Goal: Information Seeking & Learning: Understand process/instructions

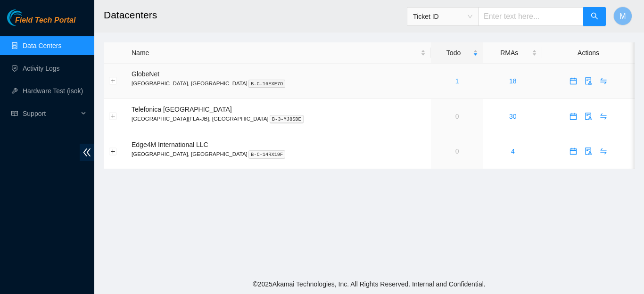
click at [455, 81] on link "1" at bounding box center [457, 81] width 4 height 8
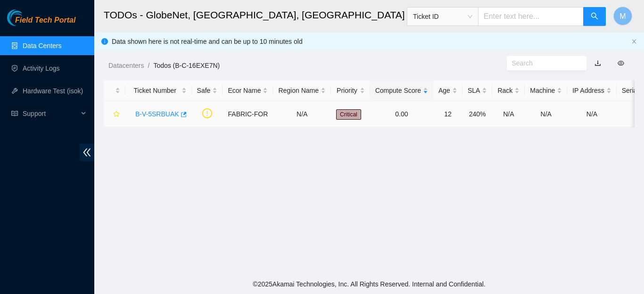
click at [167, 114] on link "B-V-5SRBUAK" at bounding box center [157, 114] width 44 height 8
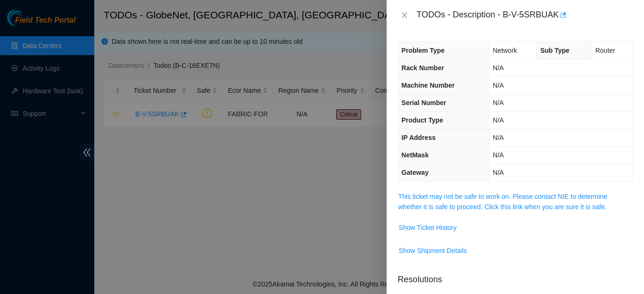
click at [164, 149] on div at bounding box center [322, 147] width 644 height 294
click at [402, 14] on icon "close" at bounding box center [405, 15] width 8 height 8
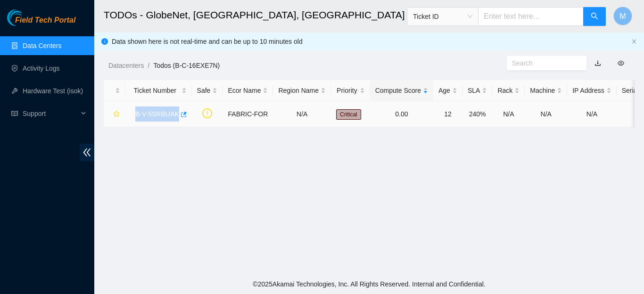
drag, startPoint x: 132, startPoint y: 113, endPoint x: 175, endPoint y: 116, distance: 43.0
copy link "B-V-5SRBUAK"
click at [195, 153] on main "TODOs - GlobeNet, Fortaleza, Brazil Ticket ID M Data shown here is not real-tim…" at bounding box center [369, 137] width 550 height 274
click at [158, 113] on link "B-V-5SRBUAK" at bounding box center [157, 114] width 44 height 8
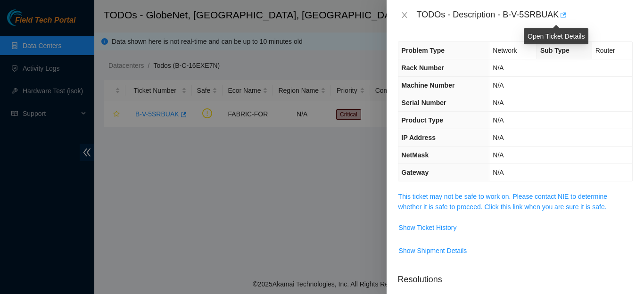
click at [559, 16] on icon "button" at bounding box center [562, 15] width 7 height 7
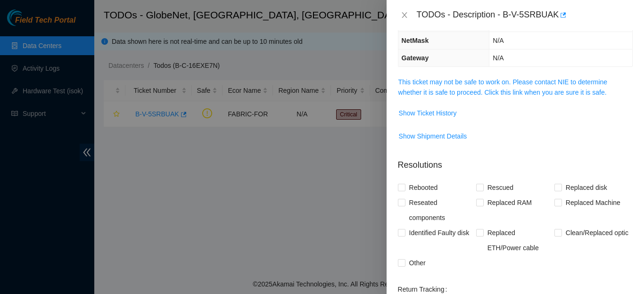
scroll to position [105, 0]
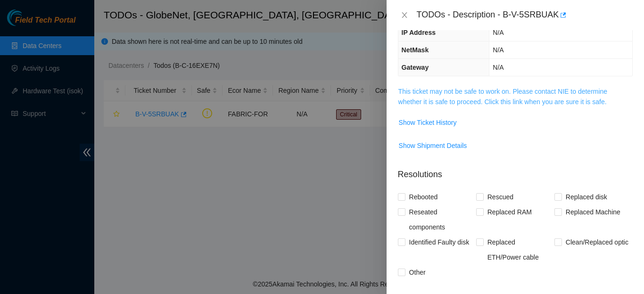
click at [516, 105] on link "This ticket may not be safe to work on. Please contact NIE to determine whether…" at bounding box center [502, 97] width 209 height 18
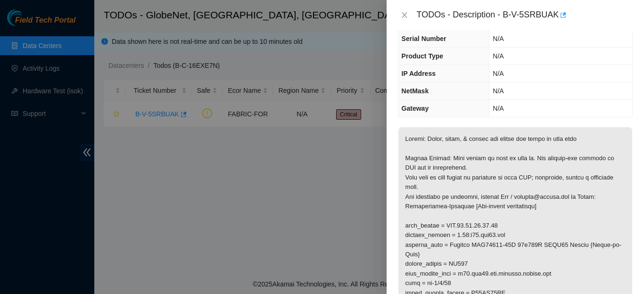
scroll to position [77, 0]
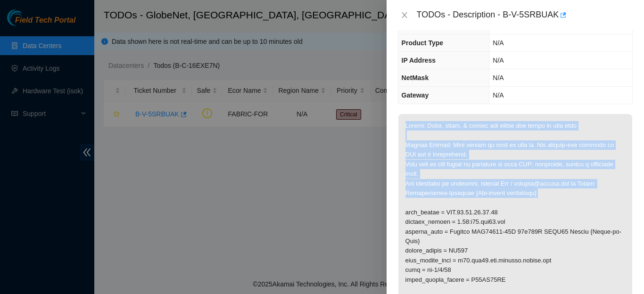
drag, startPoint x: 405, startPoint y: 67, endPoint x: 543, endPoint y: 201, distance: 192.3
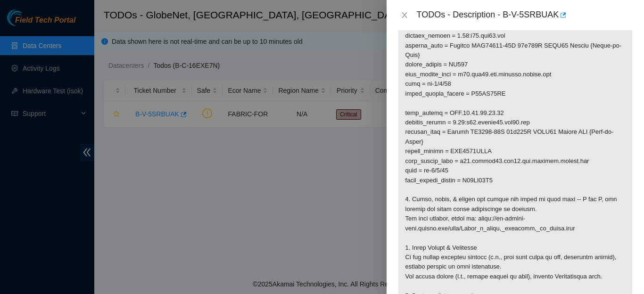
scroll to position [381, 0]
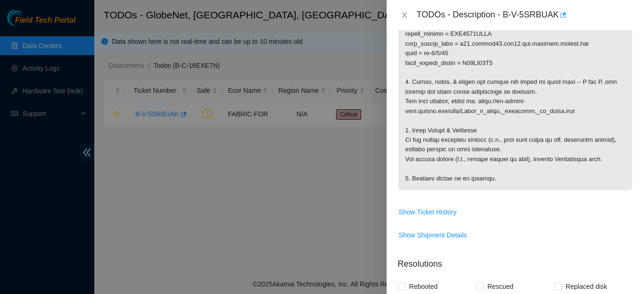
click at [489, 180] on p at bounding box center [515, 1] width 234 height 380
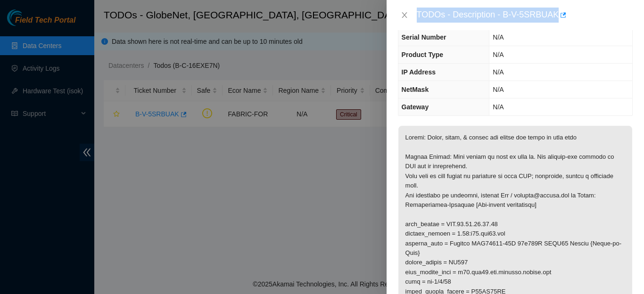
scroll to position [55, 0]
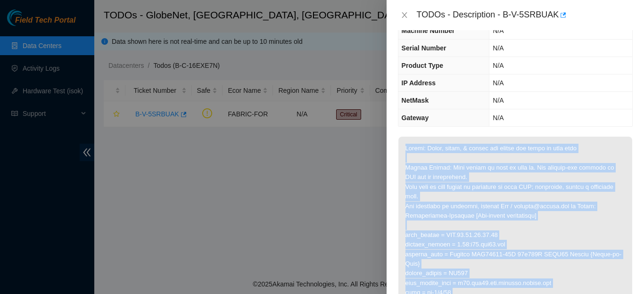
drag, startPoint x: 489, startPoint y: 180, endPoint x: 404, endPoint y: 150, distance: 89.6
copy p "Triage: Scope, clean, & reseat all optics and fiber at both ends Safety Notice:…"
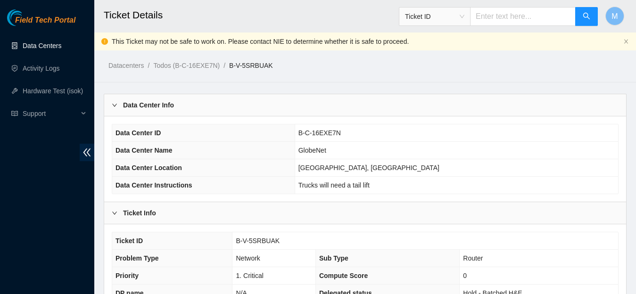
click at [48, 49] on link "Data Centers" at bounding box center [42, 46] width 39 height 8
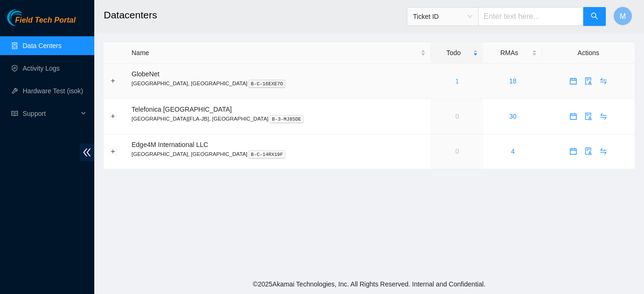
click at [455, 81] on link "1" at bounding box center [457, 81] width 4 height 8
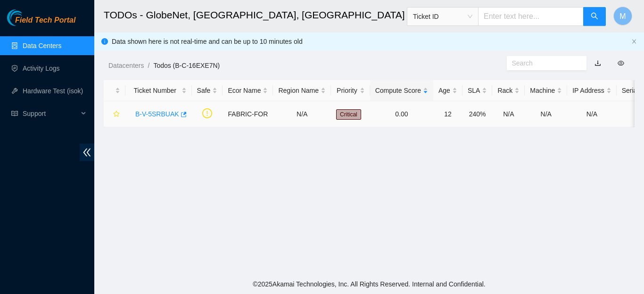
click at [160, 116] on link "B-V-5SRBUAK" at bounding box center [157, 114] width 44 height 8
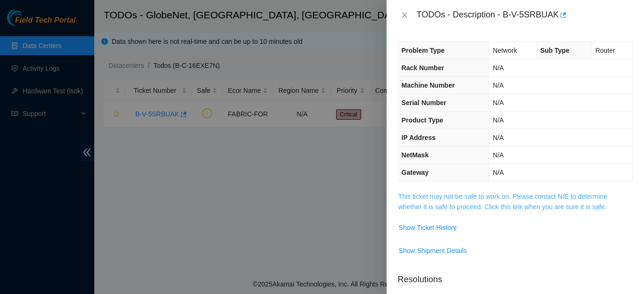
click at [492, 206] on link "This ticket may not be safe to work on. Please contact NIE to determine whether…" at bounding box center [502, 202] width 209 height 18
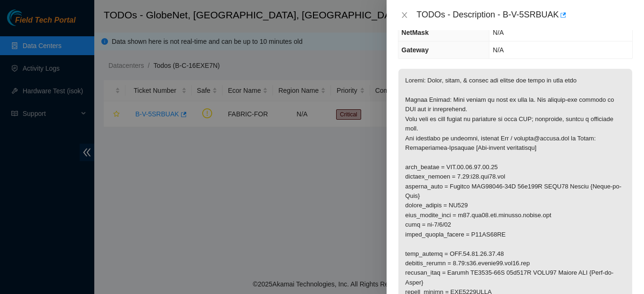
scroll to position [124, 0]
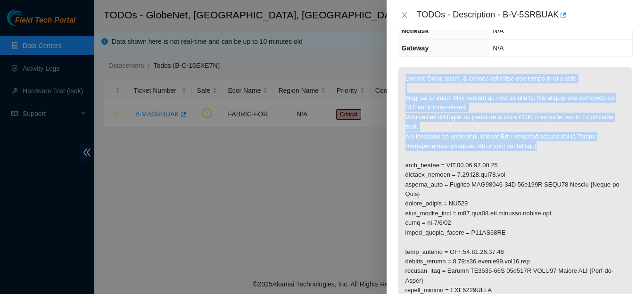
drag, startPoint x: 405, startPoint y: 79, endPoint x: 544, endPoint y: 144, distance: 153.1
click at [544, 144] on p at bounding box center [515, 257] width 234 height 380
copy p "Triage: Scope, clean, & reseat all optics and fiber at both ends Safety Notice:…"
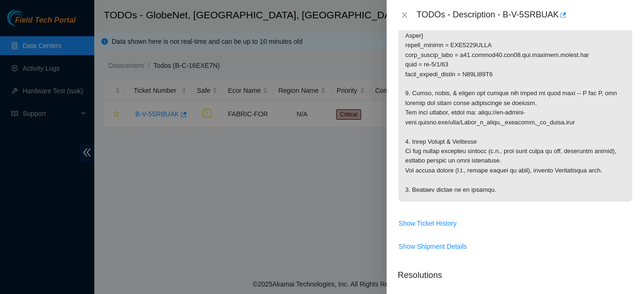
scroll to position [371, 0]
